Goal: Information Seeking & Learning: Learn about a topic

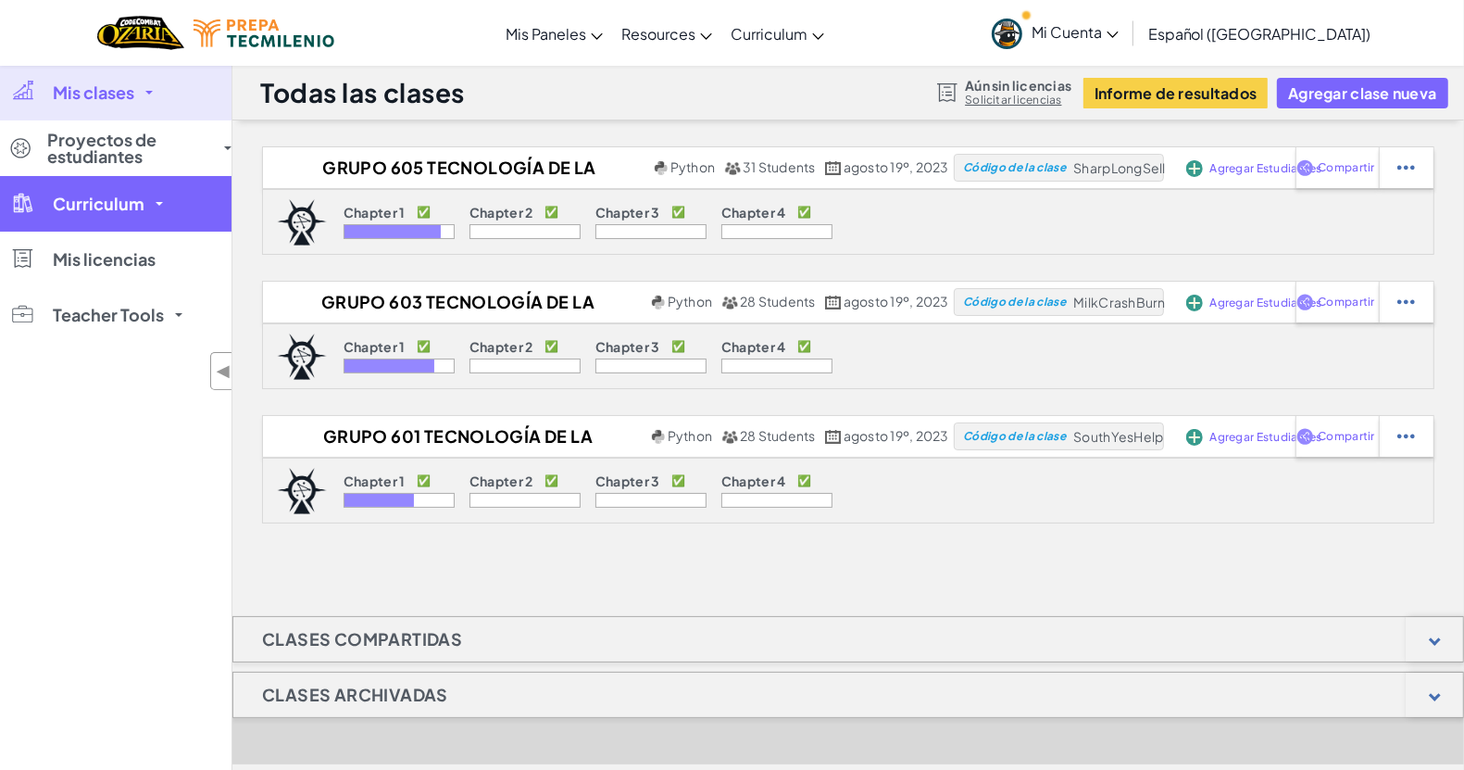
click at [81, 192] on link "Curriculum" at bounding box center [116, 204] width 232 height 56
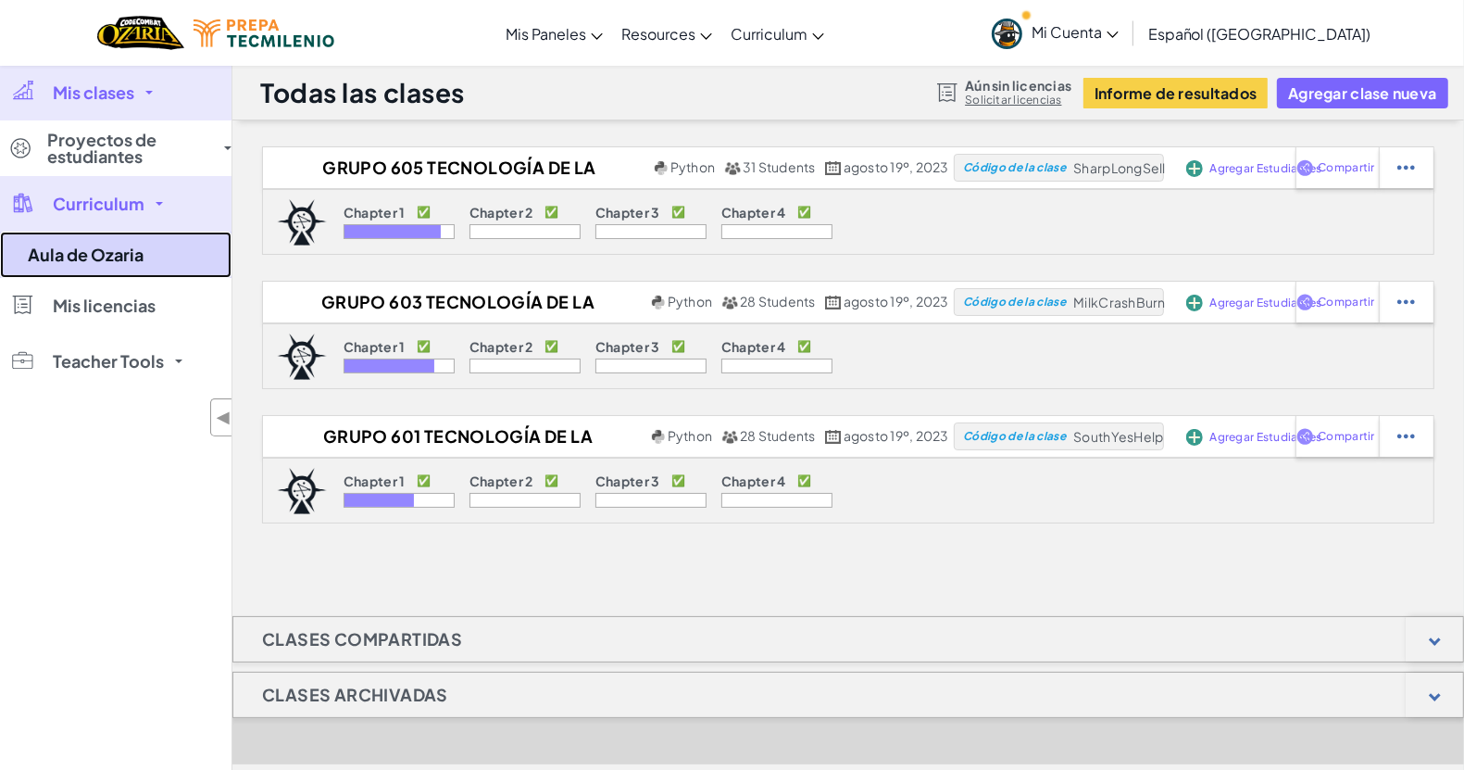
click at [80, 248] on link "Aula de Ozaria" at bounding box center [116, 255] width 232 height 46
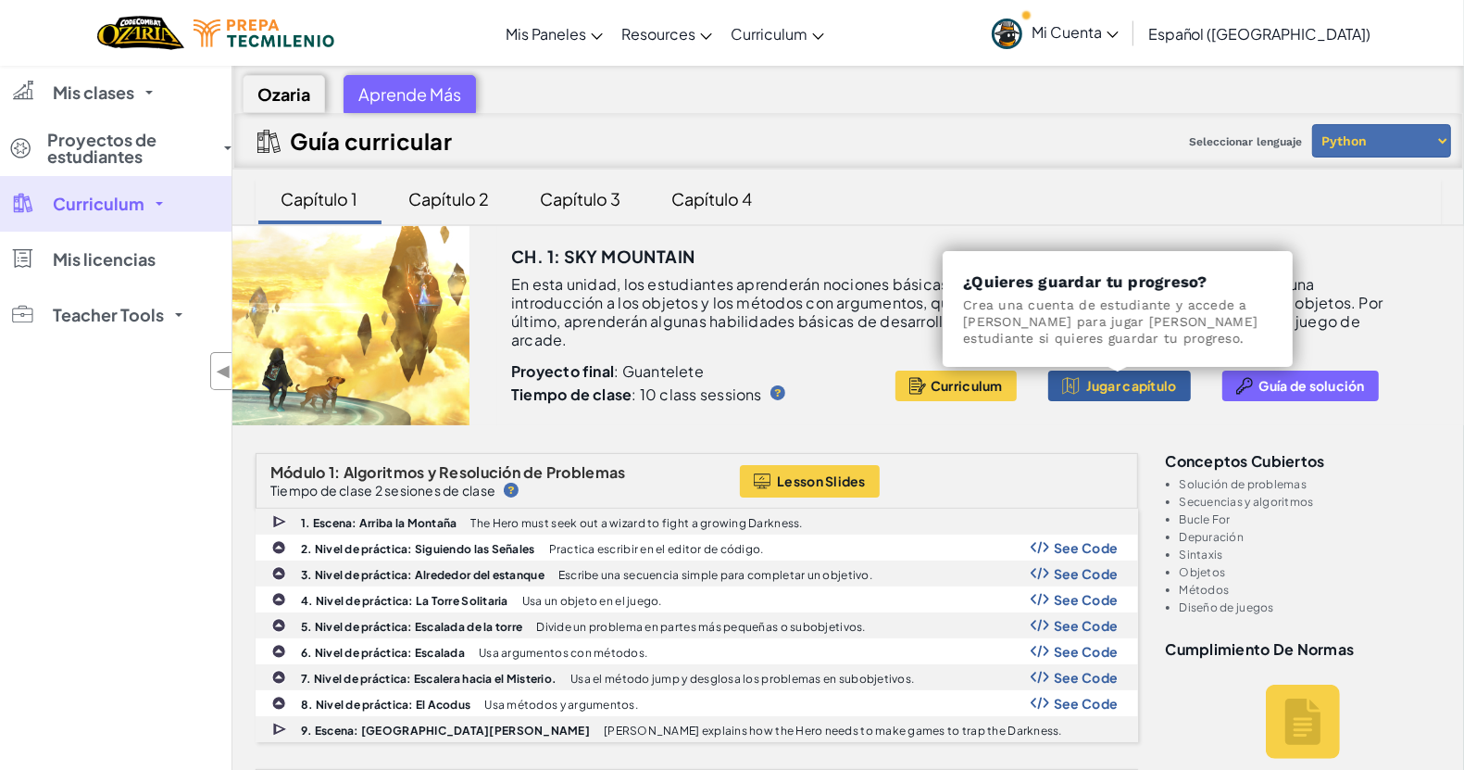
click at [1113, 385] on span "Jugar capítulo" at bounding box center [1132, 385] width 91 height 15
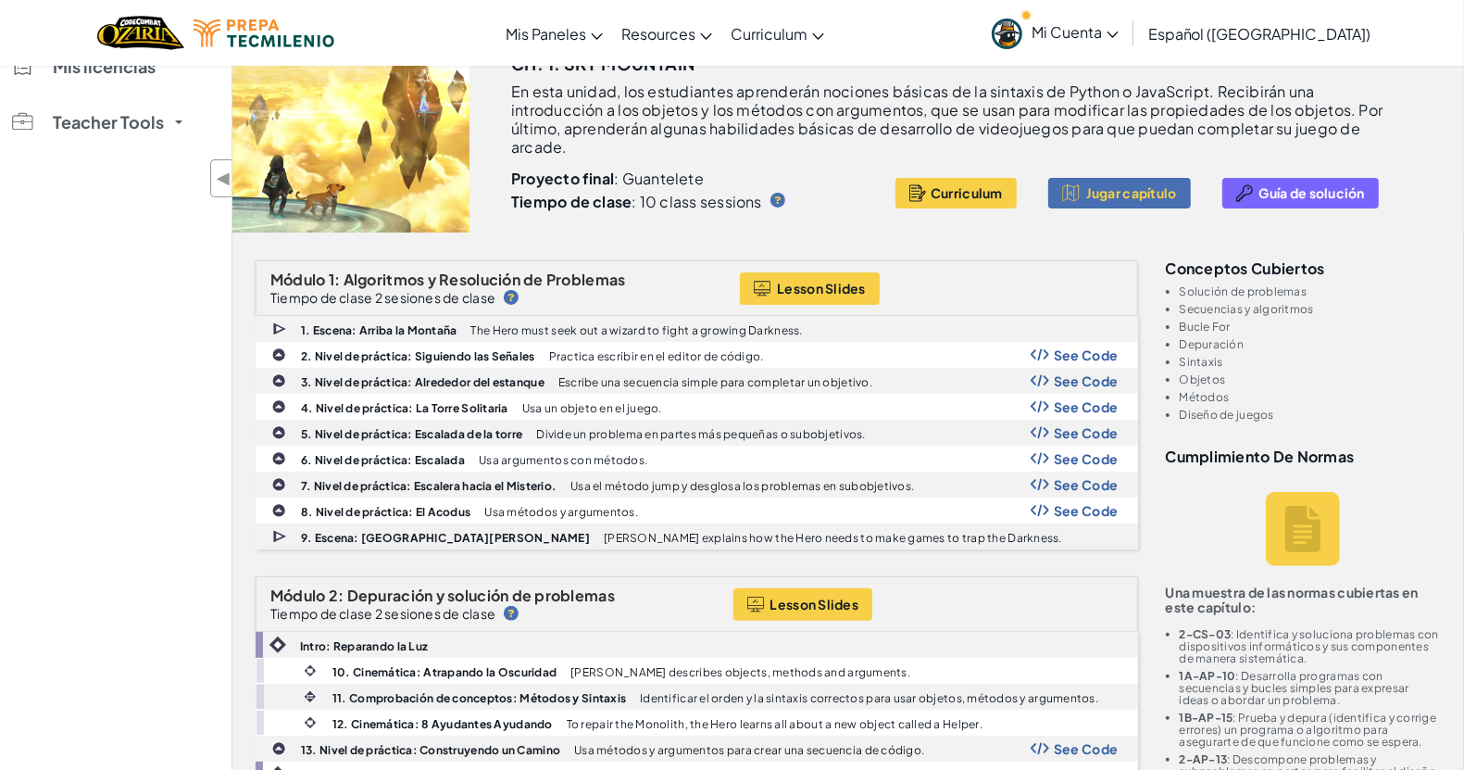
scroll to position [116, 0]
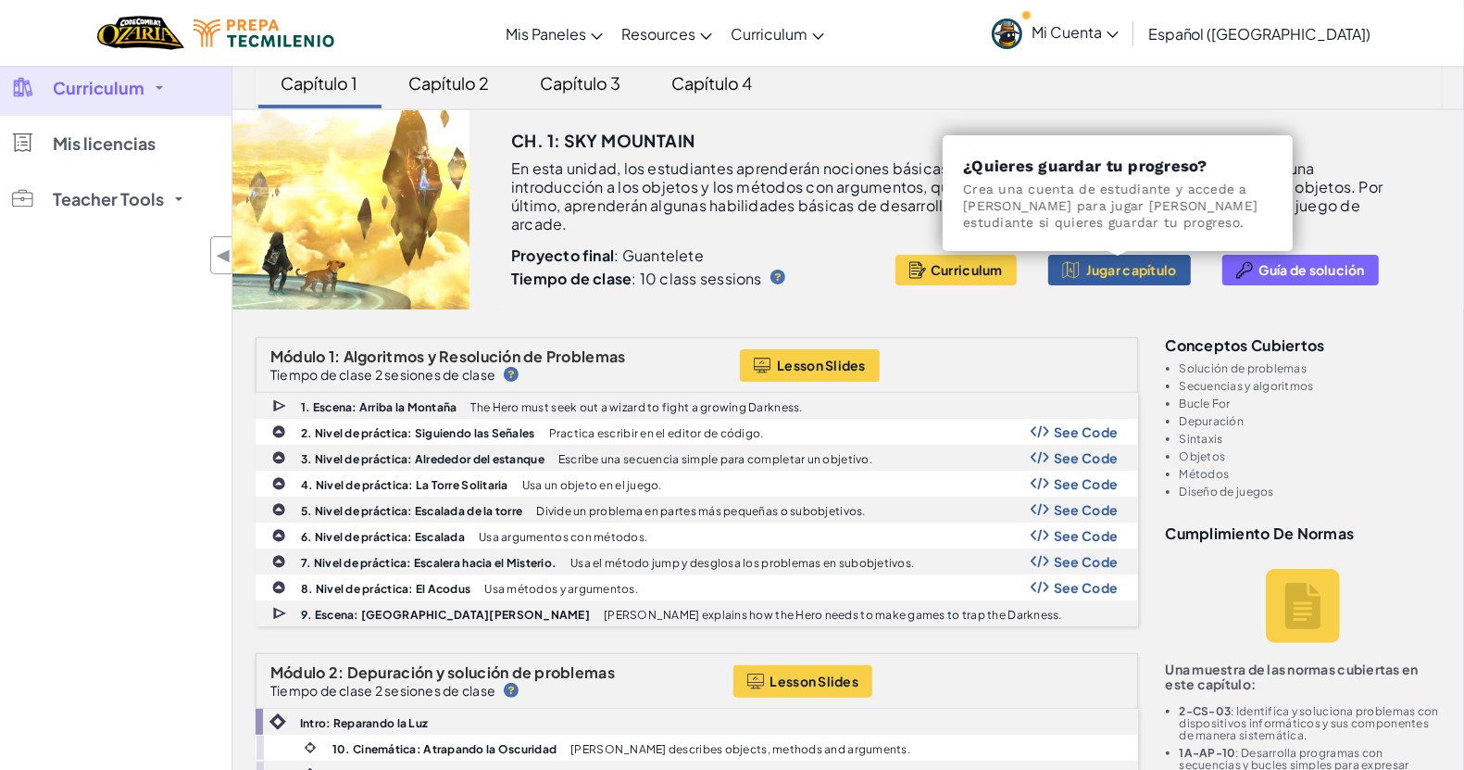
click at [1153, 279] on button "Jugar capítulo" at bounding box center [1120, 270] width 143 height 31
